Goal: Task Accomplishment & Management: Manage account settings

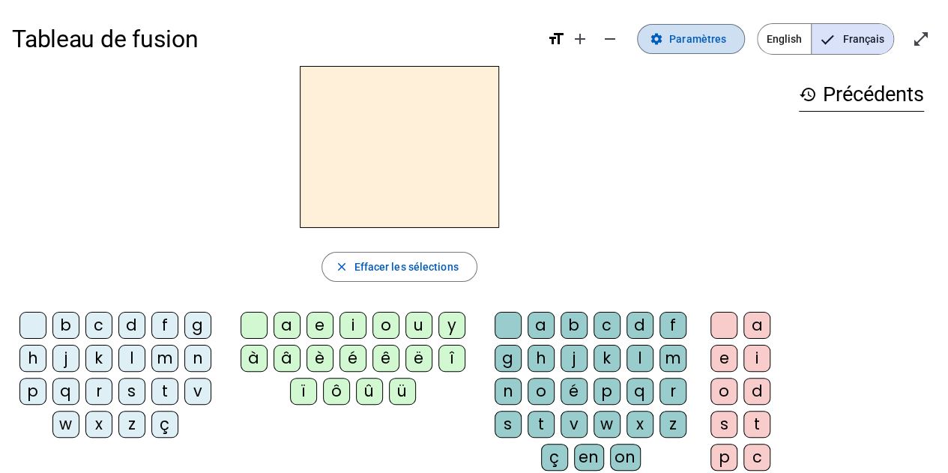
click at [713, 38] on span "Paramètres" at bounding box center [697, 39] width 57 height 18
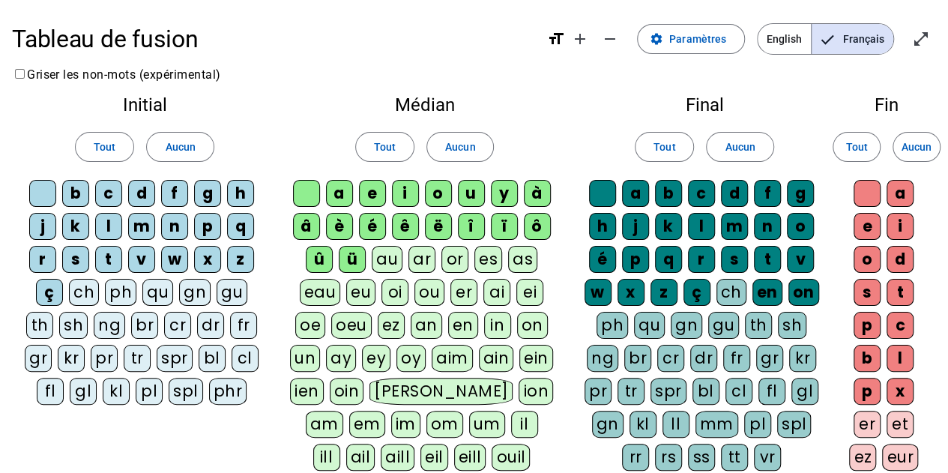
click at [570, 121] on div "Médian Tout Aucun a e i o u y à â è é ê ë [PERSON_NAME] ô û ü au ar or es as ea…" at bounding box center [424, 303] width 295 height 438
click at [350, 262] on div "ü" at bounding box center [352, 259] width 27 height 27
click at [322, 262] on div "û" at bounding box center [319, 259] width 27 height 27
click at [411, 226] on div "ê" at bounding box center [405, 226] width 27 height 27
click at [417, 226] on div "ê" at bounding box center [405, 226] width 27 height 27
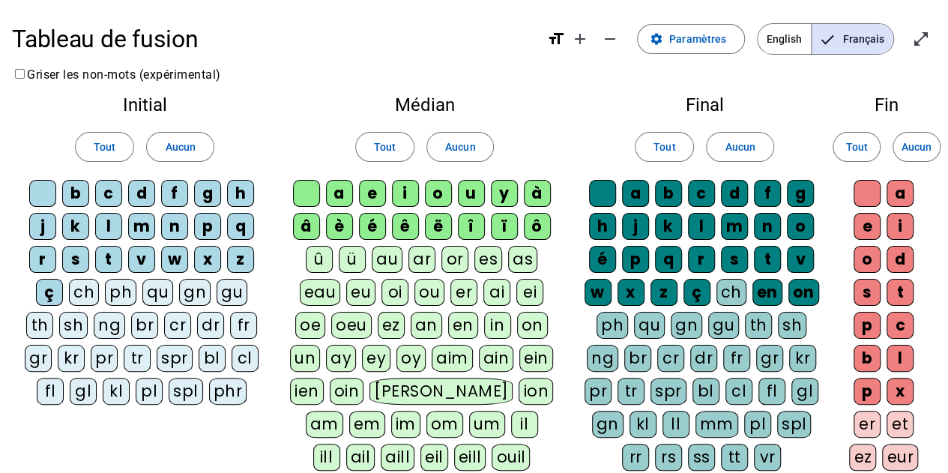
click at [436, 225] on div "ë" at bounding box center [438, 226] width 27 height 27
click at [469, 229] on div "î" at bounding box center [471, 226] width 27 height 27
click at [495, 230] on div "ï" at bounding box center [504, 226] width 27 height 27
click at [545, 226] on div "ô" at bounding box center [537, 226] width 27 height 27
click at [307, 218] on div "â" at bounding box center [306, 226] width 27 height 27
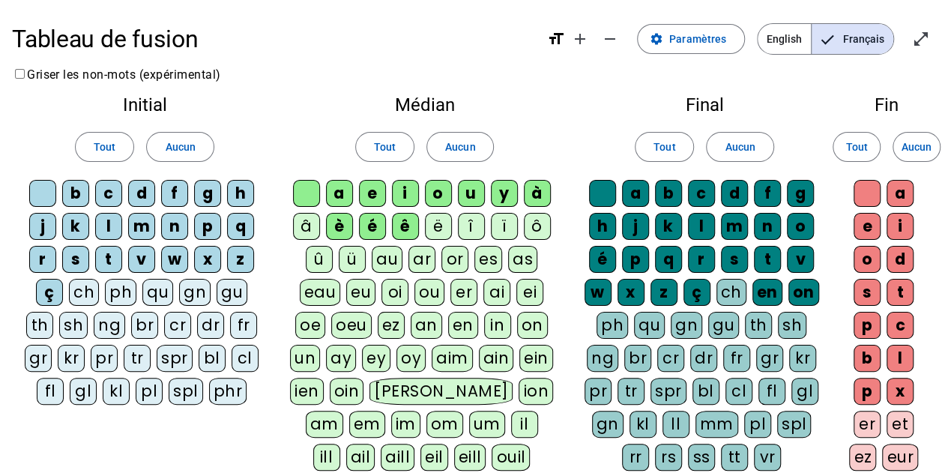
click at [535, 193] on div "à" at bounding box center [537, 193] width 27 height 27
click at [183, 261] on div "w" at bounding box center [174, 259] width 27 height 27
click at [206, 262] on div "x" at bounding box center [207, 259] width 27 height 27
click at [56, 293] on div "ç" at bounding box center [49, 292] width 27 height 27
click at [238, 261] on div "z" at bounding box center [240, 259] width 27 height 27
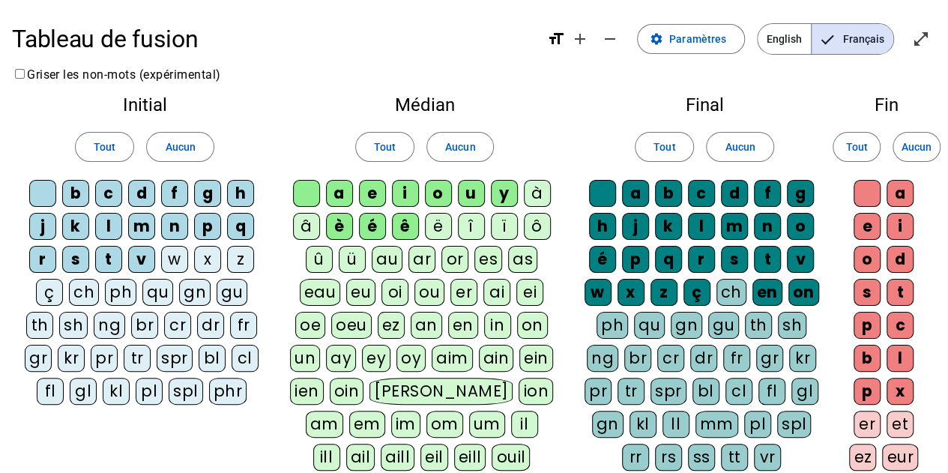
click at [241, 223] on div "q" at bounding box center [240, 226] width 27 height 27
click at [210, 224] on div "p" at bounding box center [207, 226] width 27 height 27
click at [243, 197] on div "h" at bounding box center [240, 193] width 27 height 27
click at [202, 184] on div "g" at bounding box center [207, 193] width 27 height 27
click at [181, 195] on div "f" at bounding box center [174, 193] width 27 height 27
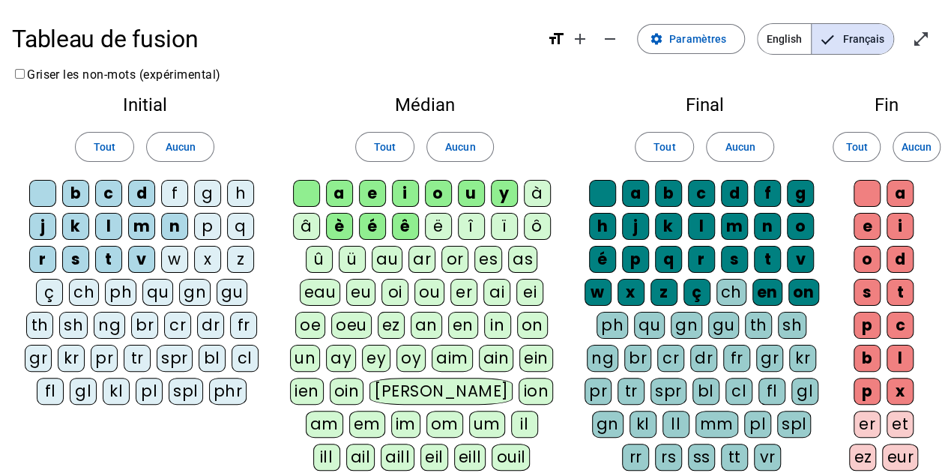
click at [178, 193] on div "f" at bounding box center [174, 193] width 27 height 27
click at [148, 191] on div "d" at bounding box center [141, 193] width 27 height 27
click at [141, 192] on div "d" at bounding box center [141, 193] width 27 height 27
click at [209, 223] on div "p" at bounding box center [207, 226] width 27 height 27
drag, startPoint x: 204, startPoint y: 190, endPoint x: 255, endPoint y: 193, distance: 51.1
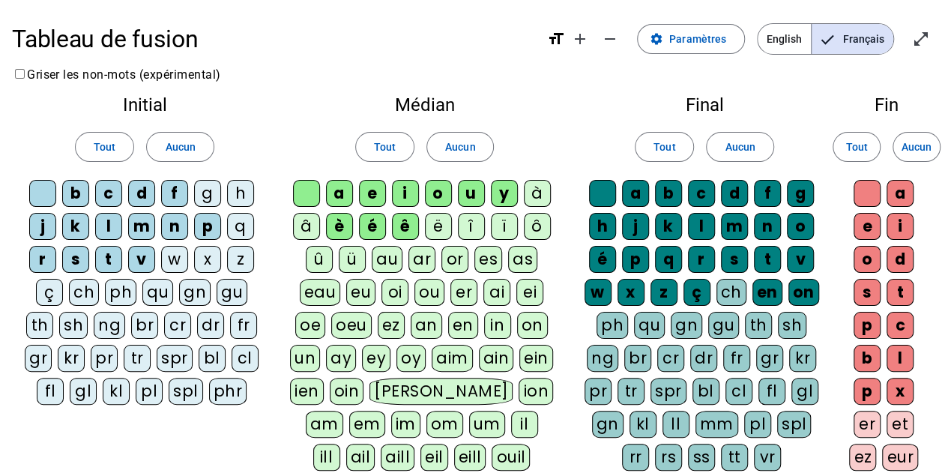
click at [205, 190] on div "g" at bounding box center [207, 193] width 27 height 27
click at [184, 256] on div "w" at bounding box center [174, 259] width 27 height 27
click at [206, 256] on div "x" at bounding box center [207, 259] width 27 height 27
click at [237, 259] on div "z" at bounding box center [240, 259] width 27 height 27
click at [247, 229] on div "q" at bounding box center [240, 226] width 27 height 27
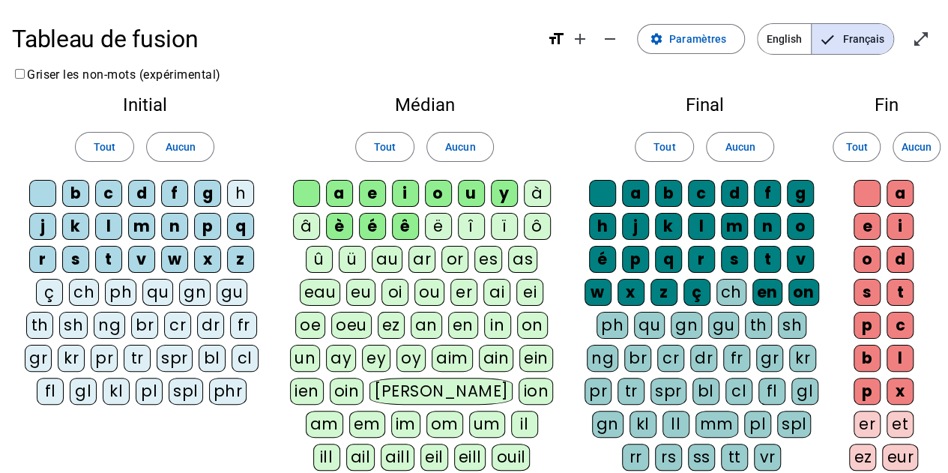
click at [243, 205] on div "h" at bounding box center [240, 193] width 27 height 27
click at [85, 289] on div "ch" at bounding box center [84, 292] width 30 height 27
click at [57, 299] on div "ç" at bounding box center [49, 292] width 27 height 27
click at [77, 194] on div "b" at bounding box center [75, 193] width 27 height 27
click at [103, 197] on div "c" at bounding box center [108, 193] width 27 height 27
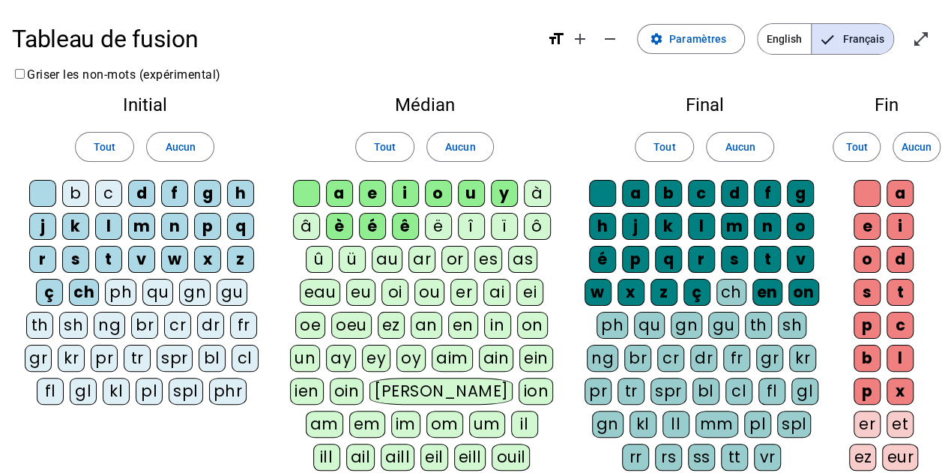
click at [138, 191] on div "d" at bounding box center [141, 193] width 27 height 27
click at [202, 199] on div "g" at bounding box center [207, 193] width 27 height 27
click at [232, 194] on div "h" at bounding box center [240, 193] width 27 height 27
click at [41, 218] on div "j" at bounding box center [42, 226] width 27 height 27
click at [70, 220] on div "k" at bounding box center [75, 226] width 27 height 27
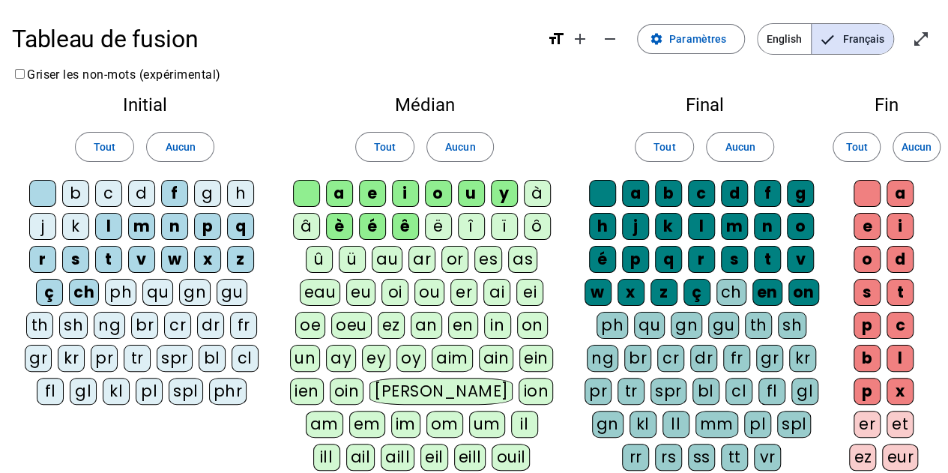
click at [211, 229] on div "p" at bounding box center [207, 226] width 27 height 27
click at [245, 225] on div "q" at bounding box center [240, 226] width 27 height 27
click at [40, 262] on div "r" at bounding box center [42, 259] width 27 height 27
click at [168, 192] on div "f" at bounding box center [174, 193] width 27 height 27
click at [171, 223] on div "n" at bounding box center [174, 226] width 27 height 27
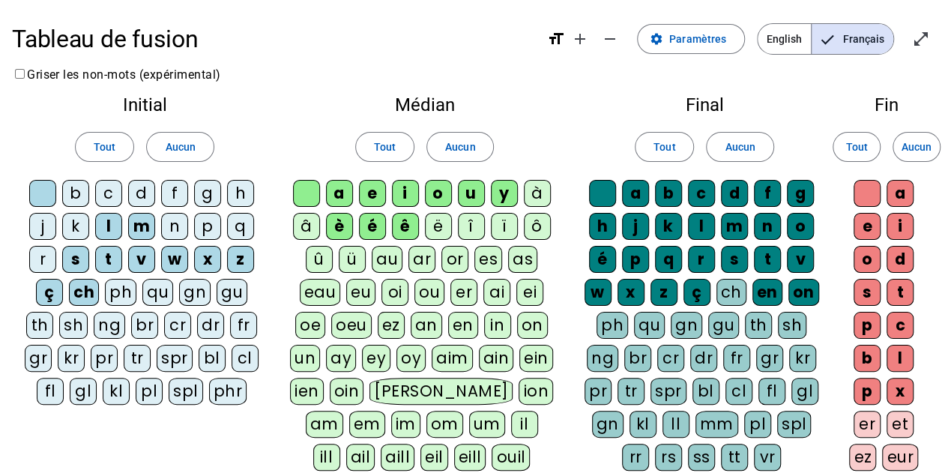
click at [51, 254] on div "r" at bounding box center [42, 259] width 27 height 27
click at [72, 256] on div "s" at bounding box center [75, 259] width 27 height 27
click at [95, 253] on div "t" at bounding box center [108, 259] width 27 height 27
click at [172, 259] on div "w" at bounding box center [174, 259] width 27 height 27
click at [208, 256] on div "x" at bounding box center [207, 259] width 27 height 27
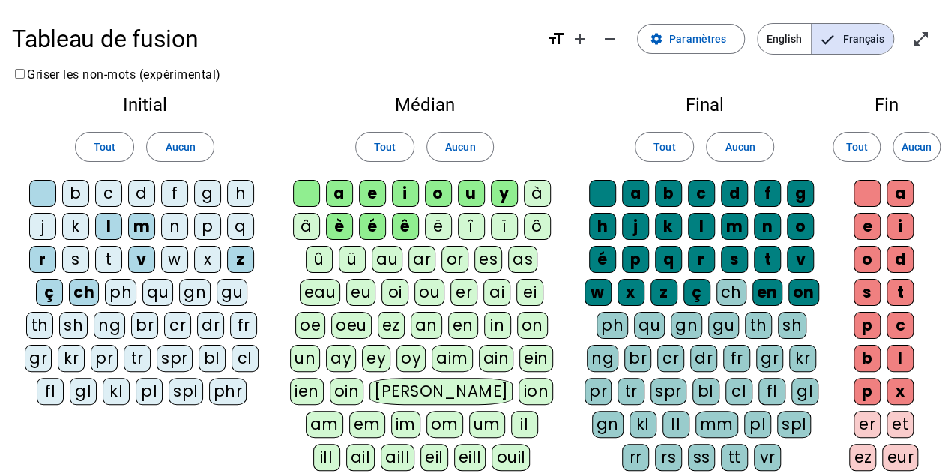
click at [238, 260] on div "z" at bounding box center [240, 259] width 27 height 27
click at [49, 279] on div "ç" at bounding box center [49, 292] width 27 height 27
click at [81, 292] on div "ch" at bounding box center [84, 292] width 30 height 27
click at [265, 247] on div "Initial Tout Aucun b c d f g h j k l m n p q r s t v w x z ç ch ph qu gn gu th …" at bounding box center [144, 253] width 265 height 339
click at [402, 223] on div "ê" at bounding box center [405, 226] width 27 height 27
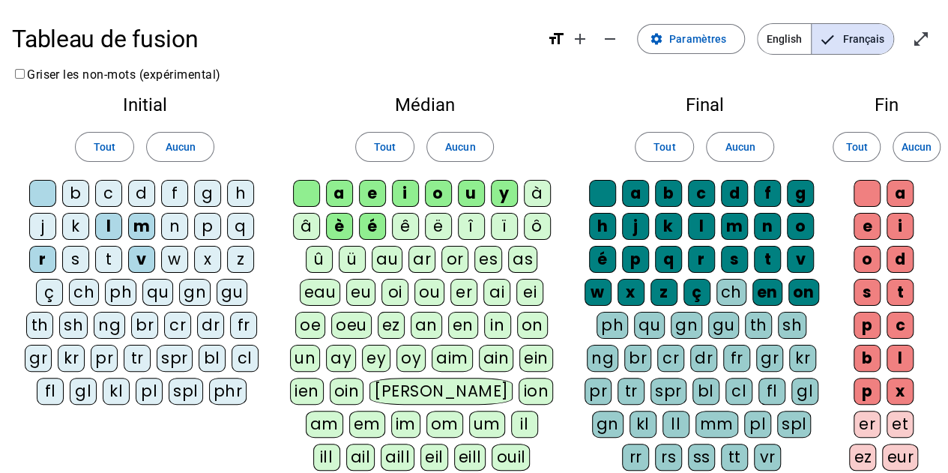
click at [701, 227] on div "l" at bounding box center [701, 226] width 27 height 27
click at [700, 229] on div "l" at bounding box center [701, 226] width 27 height 27
click at [698, 229] on div "l" at bounding box center [701, 226] width 27 height 27
click at [743, 151] on span "Aucun" at bounding box center [740, 147] width 30 height 18
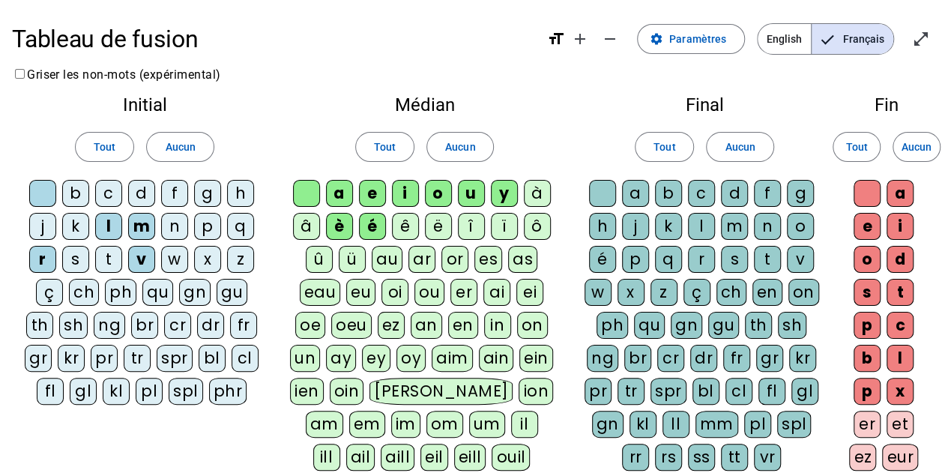
click at [706, 229] on div "l" at bounding box center [701, 226] width 27 height 27
click at [910, 144] on span "Aucun" at bounding box center [917, 147] width 30 height 18
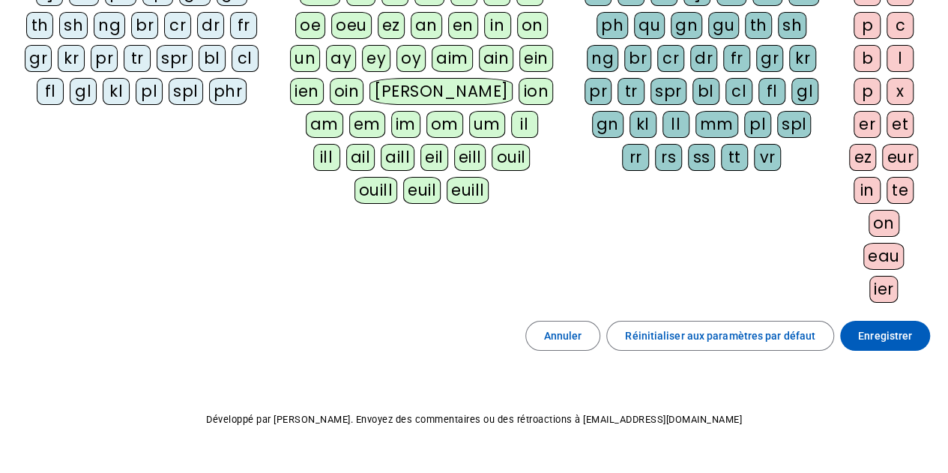
scroll to position [328, 0]
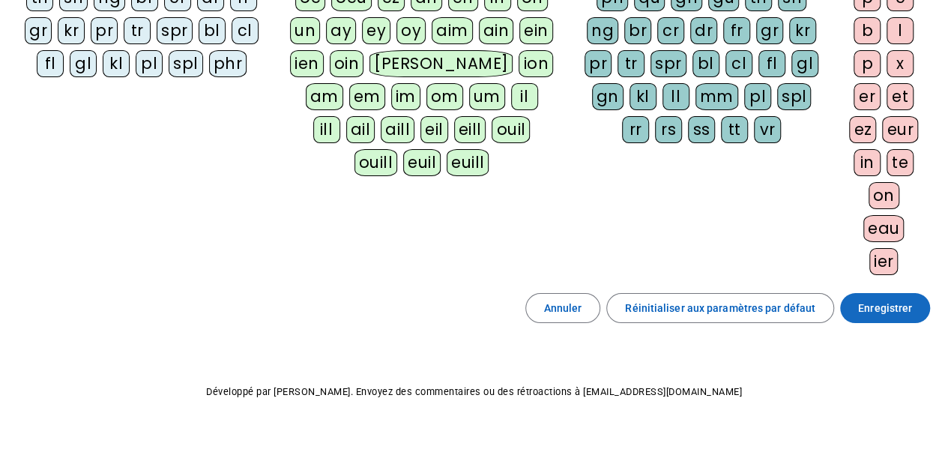
click at [873, 301] on span "Enregistrer" at bounding box center [885, 308] width 54 height 18
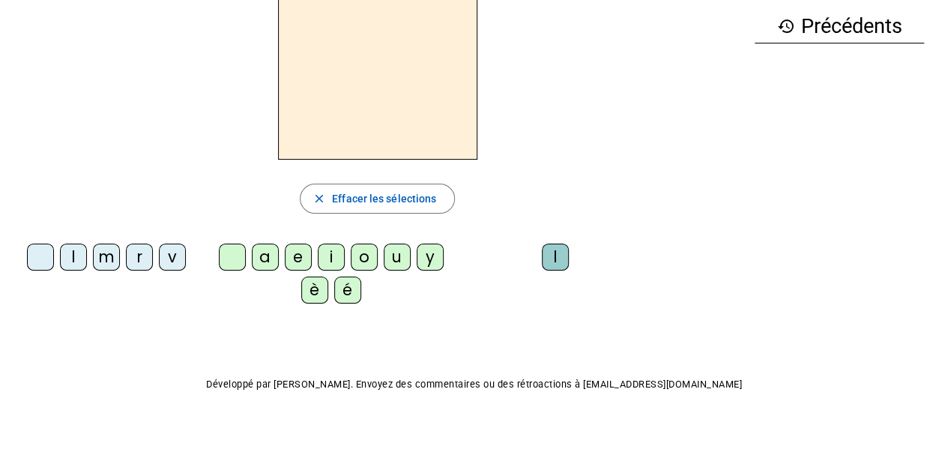
scroll to position [66, 0]
